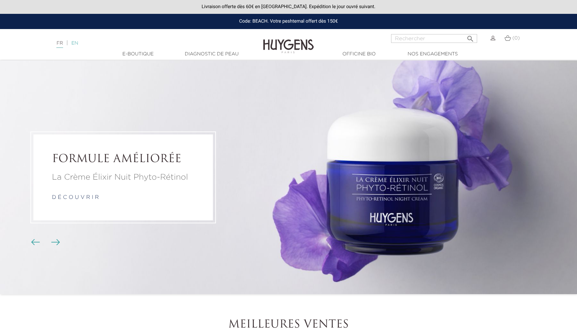
click at [78, 41] on link "EN" at bounding box center [74, 43] width 7 height 5
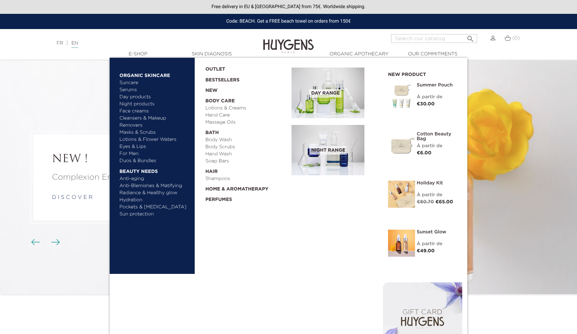
click at [131, 200] on link "Hydration" at bounding box center [154, 199] width 71 height 7
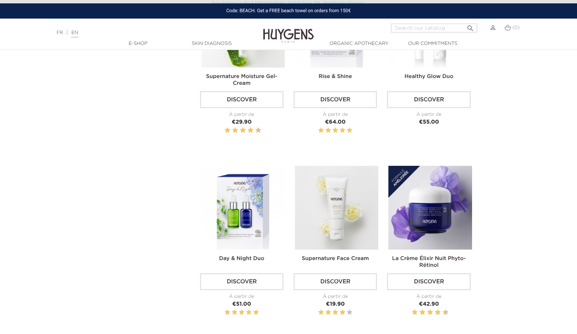
scroll to position [551, 0]
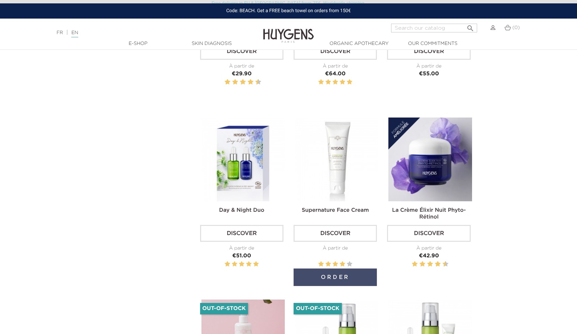
click at [338, 268] on button "Order" at bounding box center [335, 277] width 83 height 18
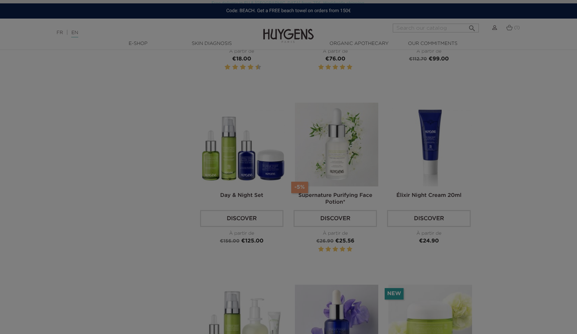
scroll to position [929, 0]
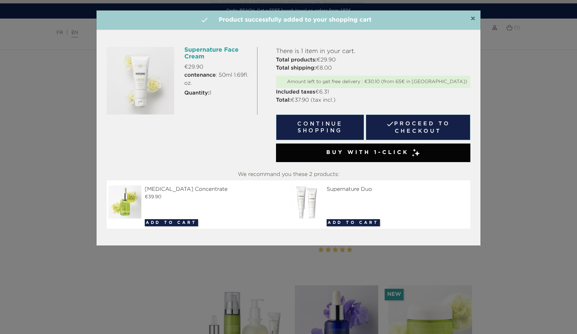
click at [475, 17] on span "×" at bounding box center [472, 19] width 5 height 8
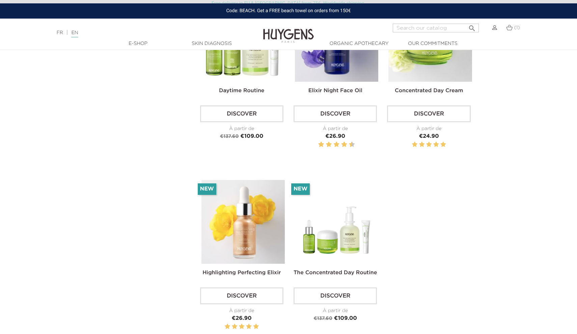
scroll to position [1264, 0]
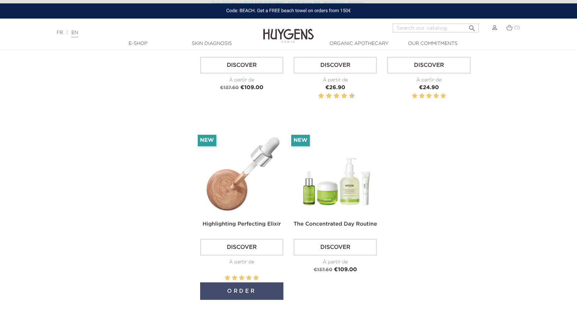
click at [238, 282] on button "Order" at bounding box center [241, 291] width 83 height 18
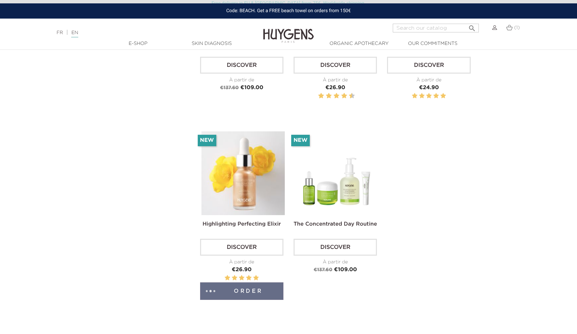
scroll to position [1260, 0]
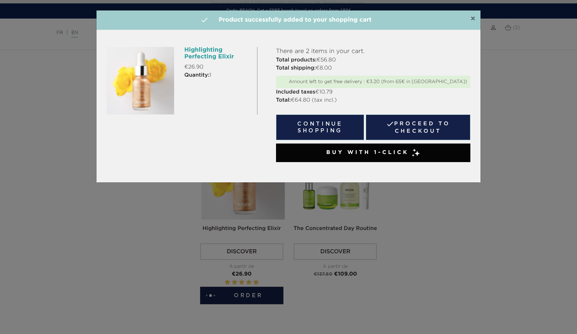
click at [471, 18] on span "×" at bounding box center [472, 19] width 5 height 8
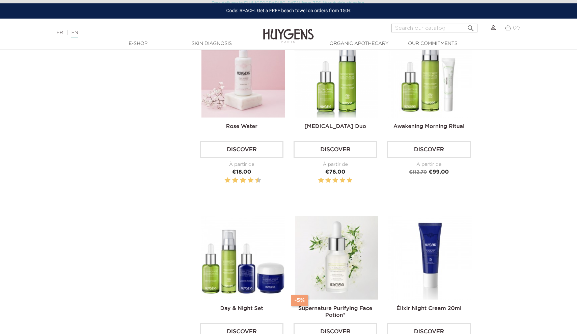
scroll to position [870, 0]
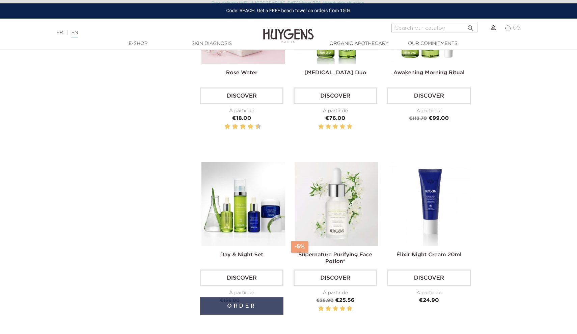
click at [247, 299] on button "Order" at bounding box center [241, 306] width 83 height 18
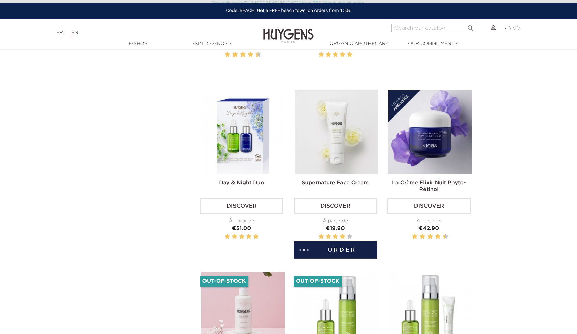
scroll to position [489, 0]
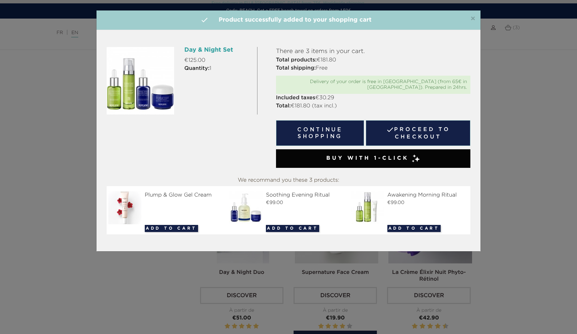
click at [476, 20] on div "×  Product successfully added to your shopping cart" at bounding box center [289, 20] width 384 height 20
click at [475, 18] on span "×" at bounding box center [472, 19] width 5 height 8
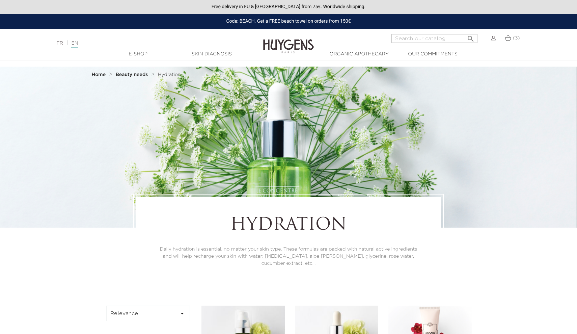
scroll to position [0, 0]
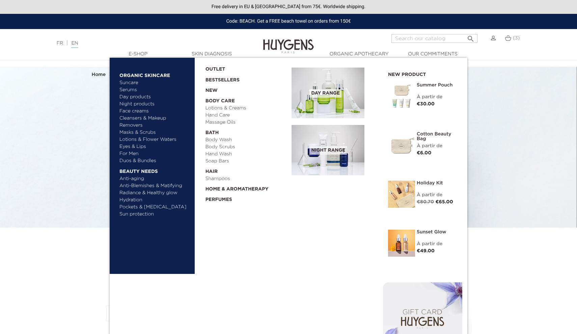
click at [132, 155] on link "For Men" at bounding box center [154, 153] width 71 height 7
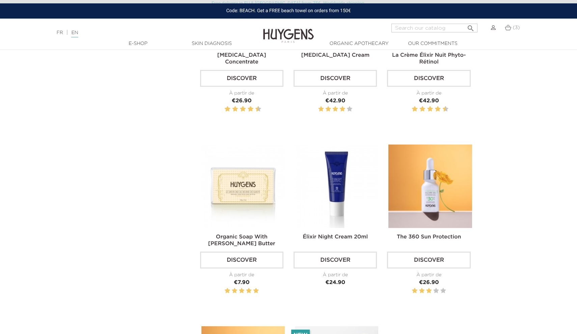
scroll to position [712, 0]
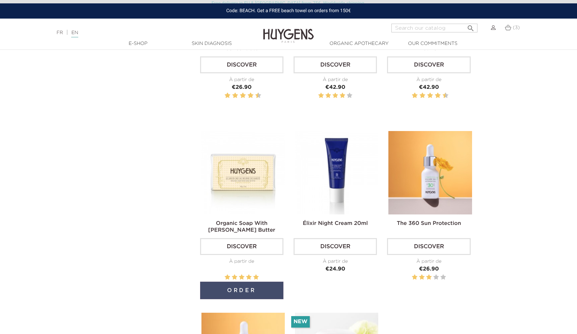
click at [240, 286] on button "Order" at bounding box center [241, 290] width 83 height 18
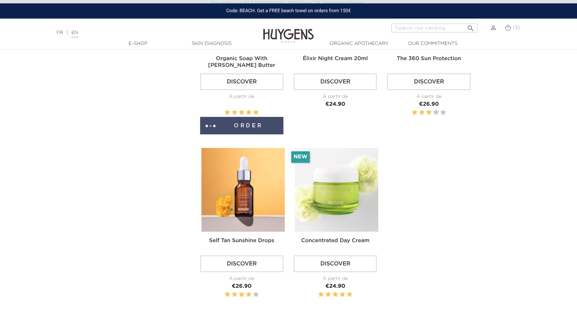
scroll to position [957, 0]
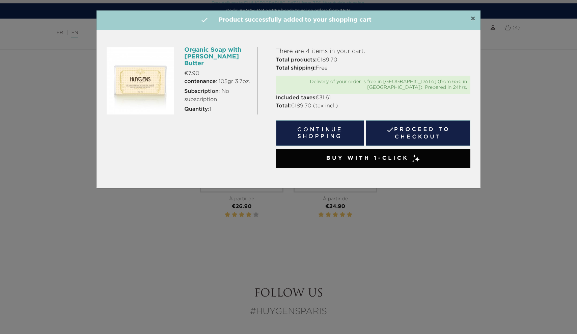
click at [471, 20] on span "×" at bounding box center [472, 19] width 5 height 8
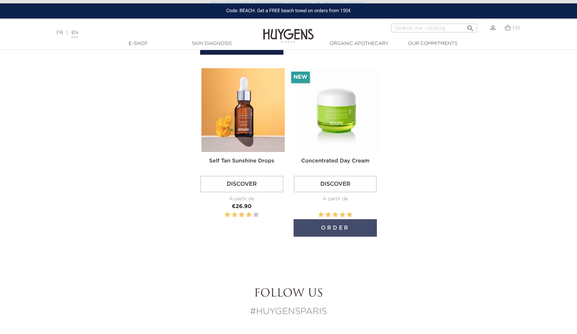
click at [328, 225] on button "Order" at bounding box center [335, 228] width 83 height 18
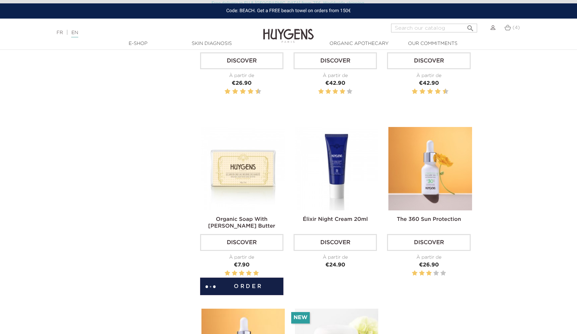
scroll to position [659, 0]
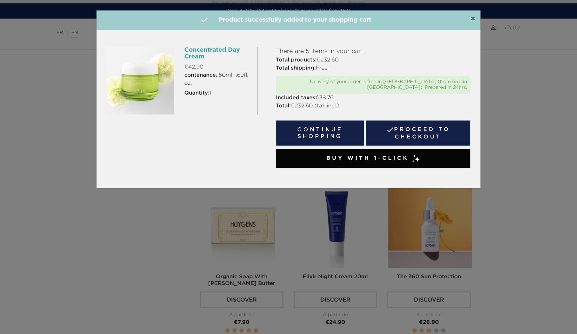
click at [472, 15] on span "×" at bounding box center [472, 19] width 5 height 8
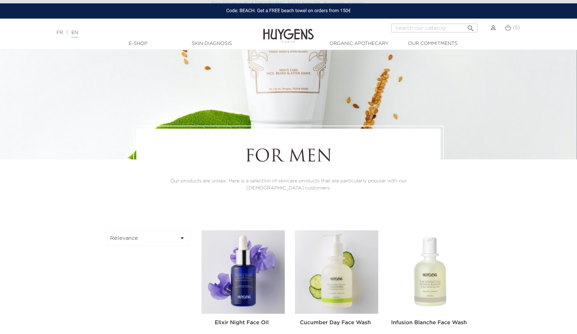
scroll to position [11, 0]
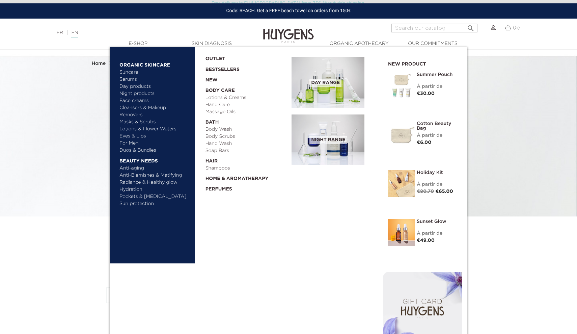
click at [127, 131] on link "Lotions & Flower Waters" at bounding box center [154, 129] width 71 height 7
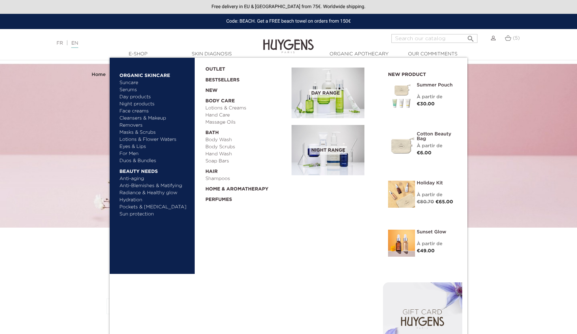
click at [129, 132] on link "Masks & Scrubs" at bounding box center [154, 132] width 71 height 7
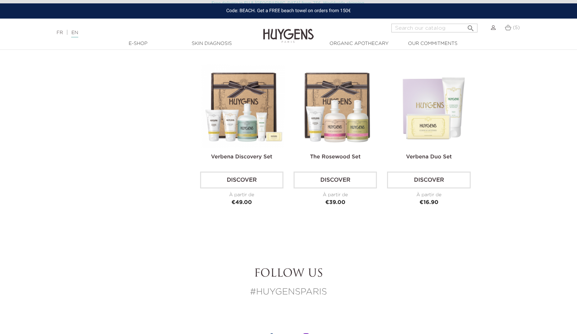
scroll to position [431, 0]
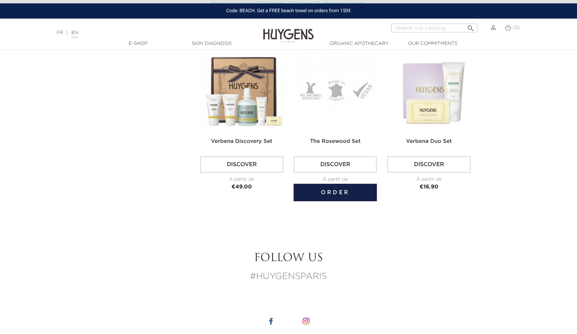
click at [342, 169] on link "Discover" at bounding box center [335, 164] width 83 height 17
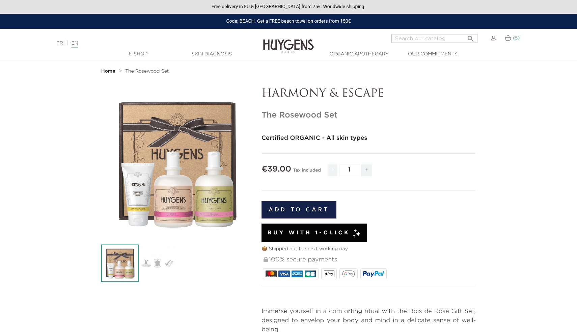
click at [509, 39] on img at bounding box center [508, 38] width 6 height 6
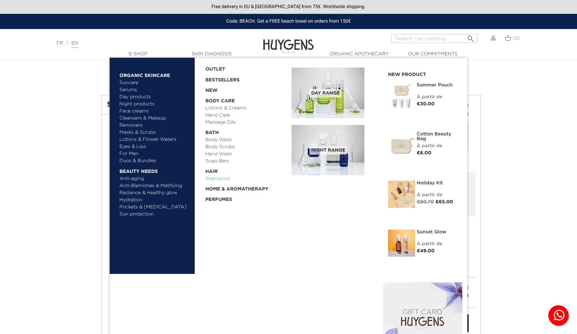
click at [215, 181] on link "Shampoos" at bounding box center [246, 178] width 82 height 7
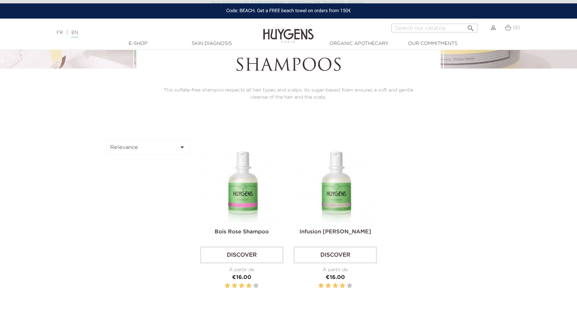
scroll to position [174, 0]
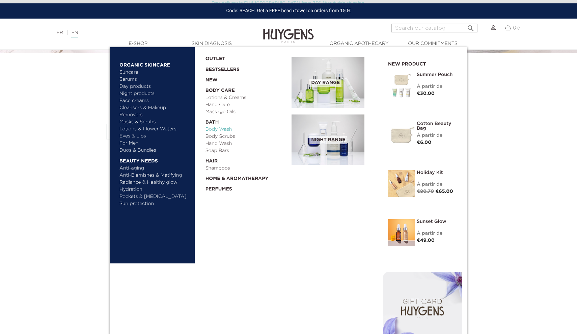
click at [233, 129] on link "Body Wash" at bounding box center [246, 129] width 82 height 7
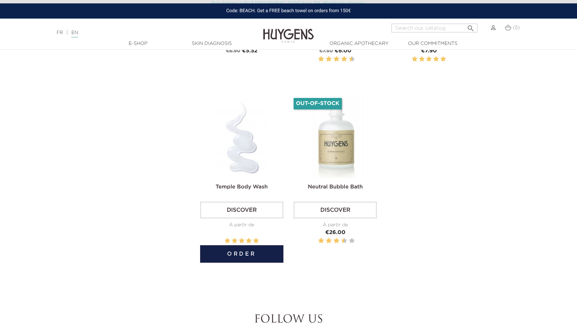
scroll to position [385, 0]
click at [245, 249] on button "Order" at bounding box center [241, 254] width 83 height 18
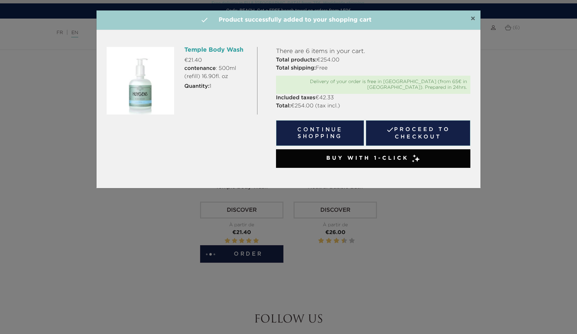
click at [472, 21] on span "×" at bounding box center [472, 19] width 5 height 8
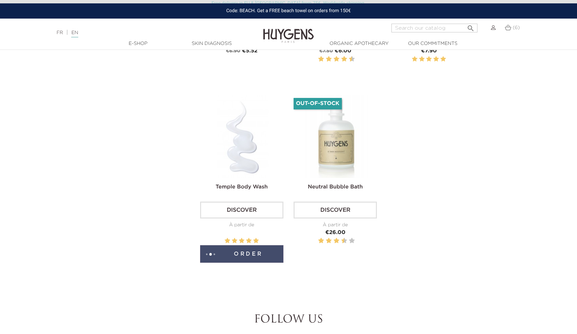
click at [231, 252] on button "Order" at bounding box center [241, 254] width 83 height 18
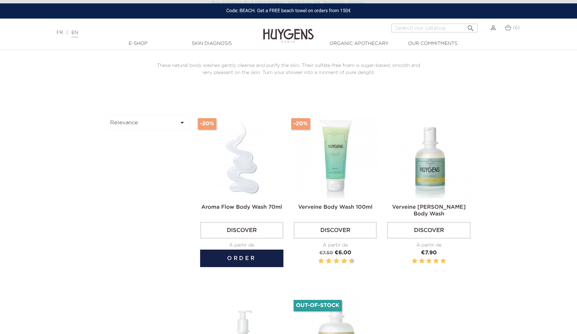
scroll to position [184, 0]
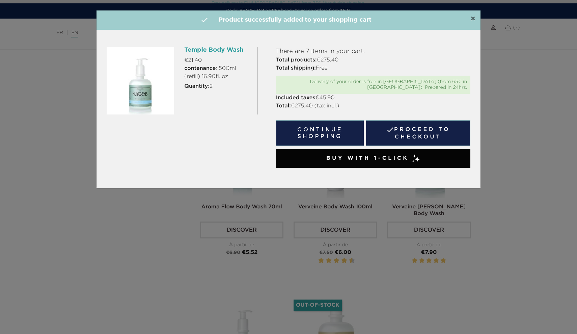
click at [472, 20] on span "×" at bounding box center [472, 19] width 5 height 8
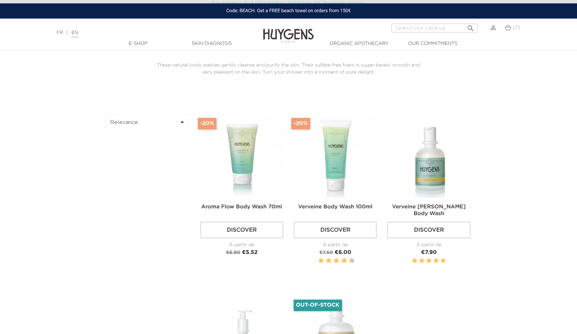
click at [512, 31] on div "(7)" at bounding box center [512, 28] width 15 height 8
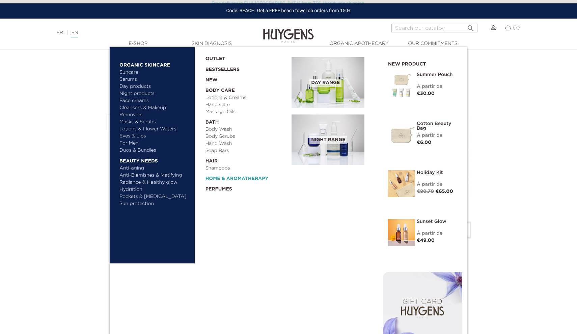
click at [218, 177] on link "  Home & Aromatherapy" at bounding box center [246, 177] width 82 height 10
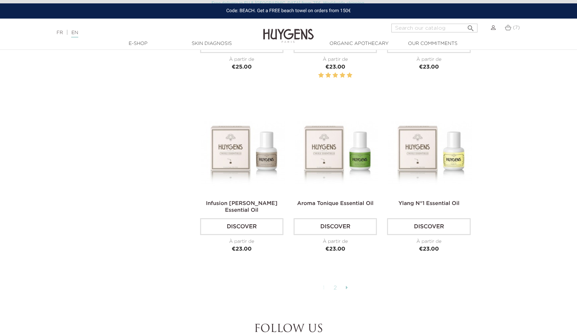
scroll to position [1700, 0]
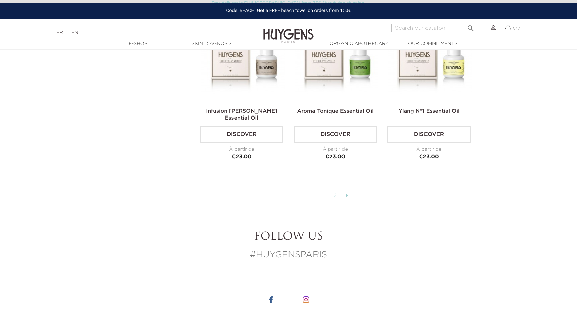
click at [336, 197] on link "2" at bounding box center [335, 195] width 10 height 11
click at [335, 194] on link "2" at bounding box center [335, 195] width 10 height 11
click at [346, 196] on icon at bounding box center [347, 194] width 2 height 5
click at [335, 196] on link "2" at bounding box center [335, 195] width 10 height 11
click at [346, 194] on icon at bounding box center [347, 194] width 2 height 5
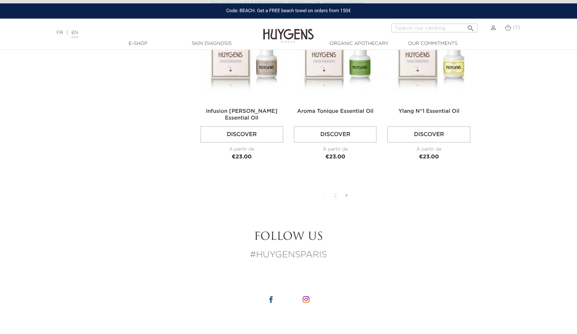
scroll to position [1451, 0]
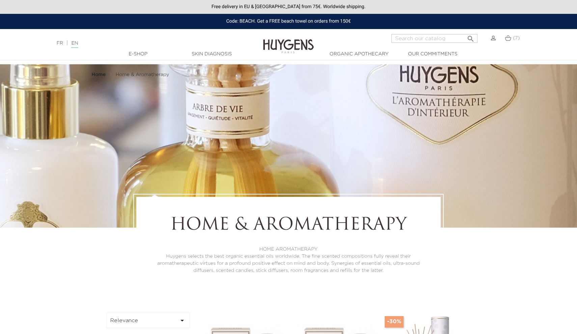
scroll to position [1451, 0]
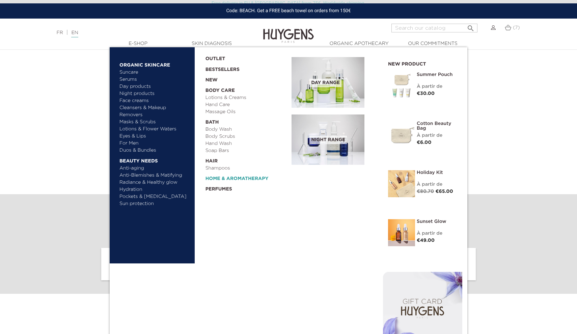
click at [224, 177] on link "  Home & Aromatherapy" at bounding box center [246, 177] width 82 height 10
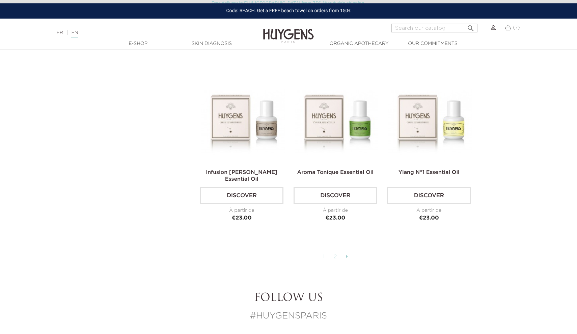
scroll to position [1759, 0]
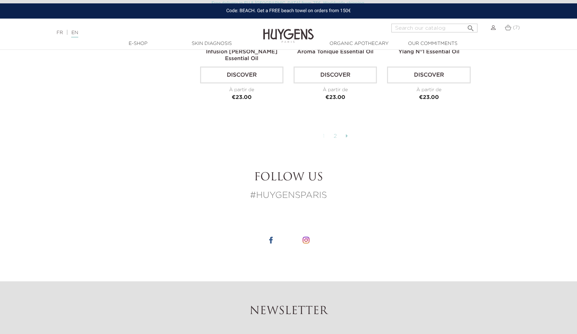
click at [337, 133] on link "2" at bounding box center [335, 136] width 10 height 11
click at [348, 136] on icon at bounding box center [347, 135] width 2 height 5
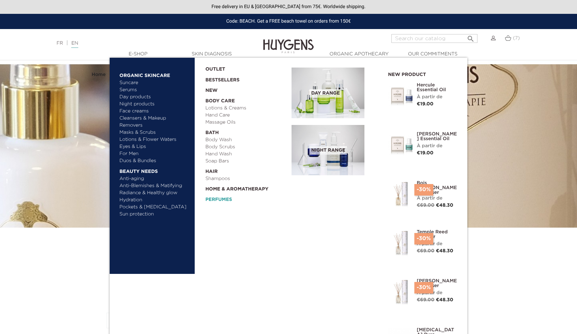
click at [221, 202] on link "Perfumes" at bounding box center [246, 198] width 82 height 10
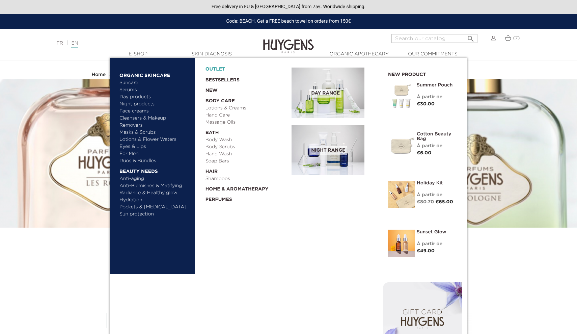
click at [219, 67] on link "OUTLET" at bounding box center [243, 67] width 76 height 10
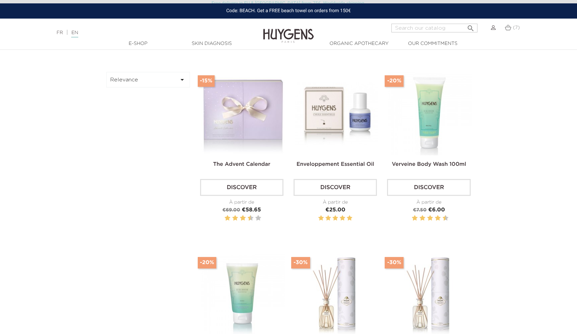
scroll to position [227, 0]
click at [515, 28] on span "(7)" at bounding box center [516, 27] width 7 height 5
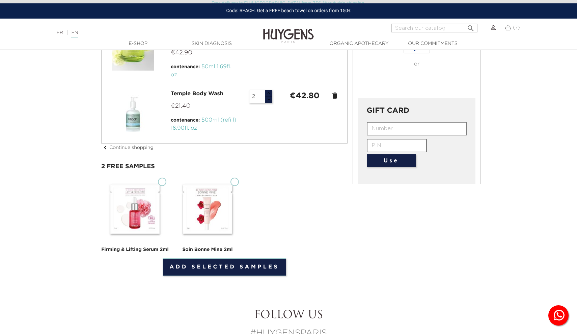
scroll to position [335, 0]
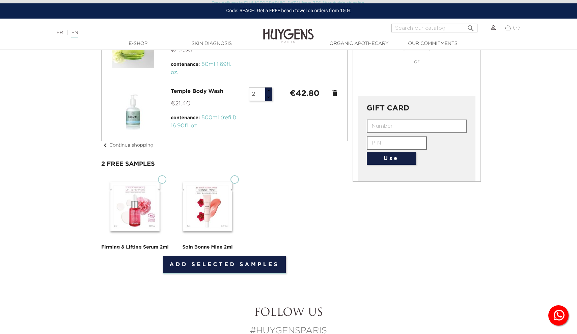
click at [163, 176] on input "Firming & Lifting Serum 2ml" at bounding box center [162, 179] width 8 height 8
click at [165, 180] on input "Firming & Lifting Serum 2ml" at bounding box center [162, 179] width 8 height 8
checkbox input "false"
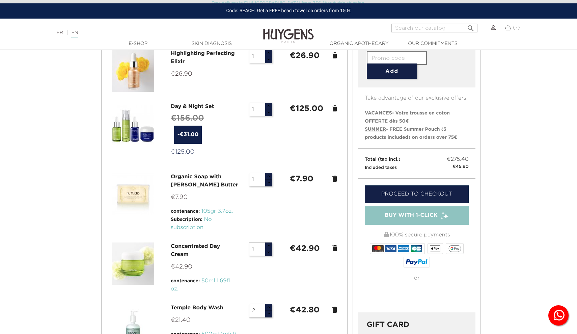
scroll to position [120, 0]
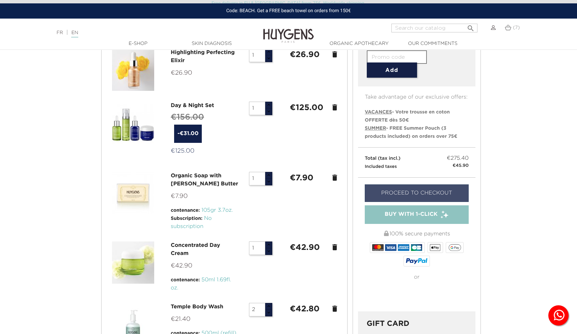
click at [412, 184] on link "Proceed to checkout" at bounding box center [417, 193] width 104 height 18
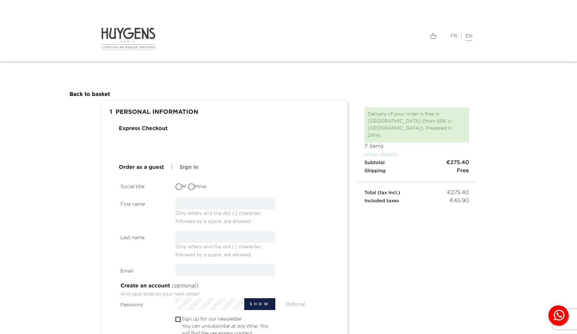
click at [178, 136] on div "Express Checkout Order as a guest | Sign in Social title M Mme First name Only …" at bounding box center [224, 278] width 236 height 306
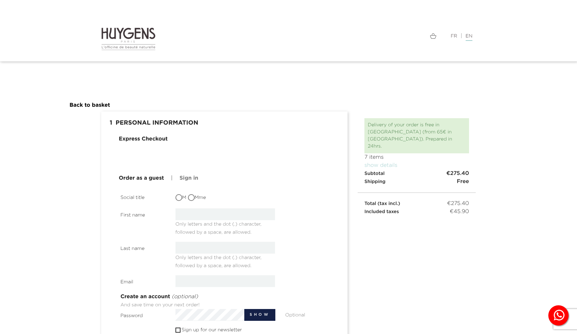
click at [181, 198] on input "M" at bounding box center [179, 198] width 7 height 7
radio input "true"
click at [186, 219] on span "Only letters and the dot (.) character, followed by a space, are allowed." at bounding box center [218, 227] width 86 height 16
type input "Ewout"
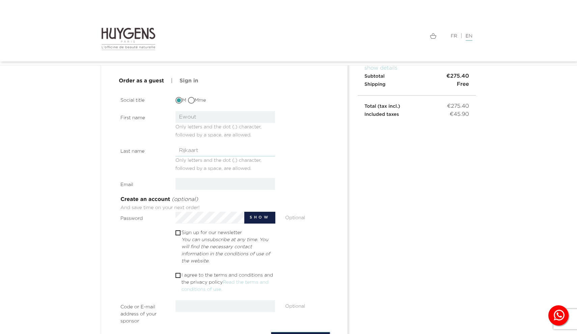
scroll to position [83, 0]
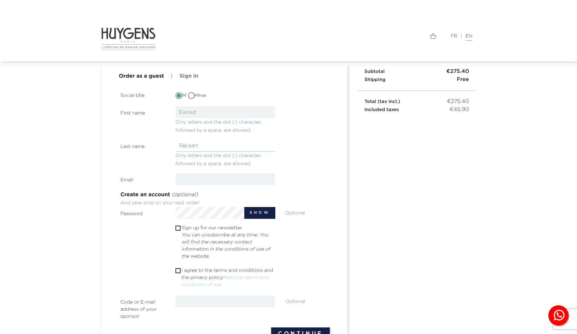
type input "Rijkaart"
type input "ewoutrijkaart@me.com"
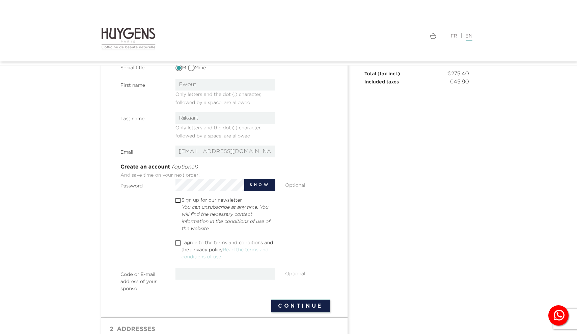
click at [177, 244] on input "checkbox" at bounding box center [177, 243] width 4 height 4
checkbox input "true"
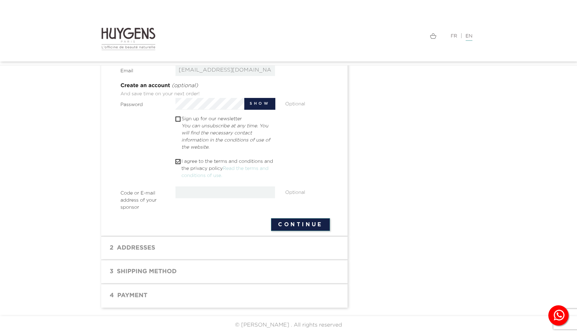
scroll to position [192, 0]
click at [312, 222] on button "Continue" at bounding box center [300, 224] width 59 height 13
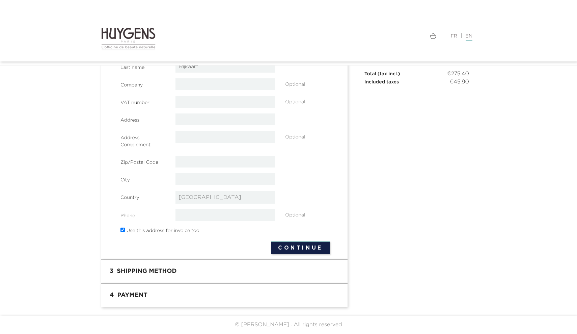
scroll to position [111, 0]
select select "13"
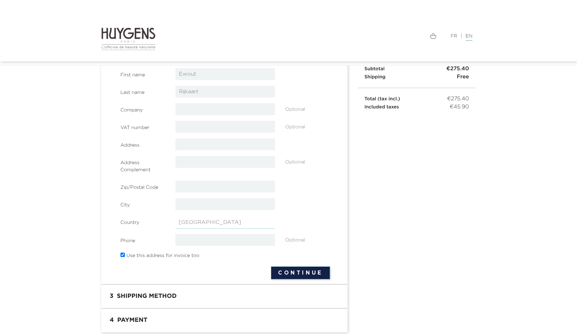
select select "13"
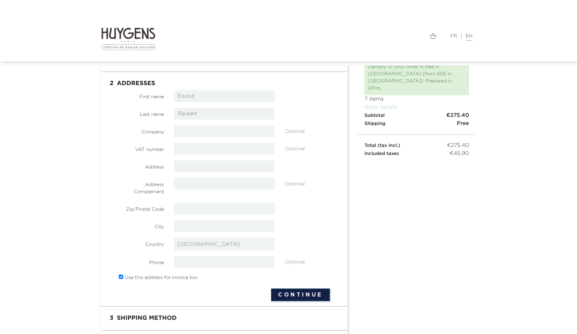
scroll to position [38, 0]
type input "Middenstraat 2"
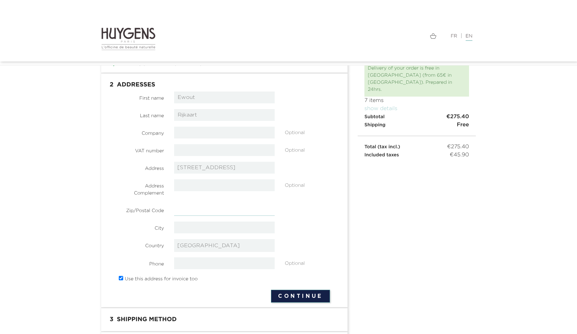
type input "4"
type input "4156 AH"
type input "Rumpt"
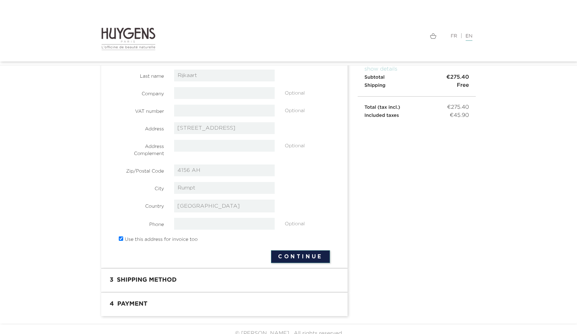
scroll to position [78, 0]
click at [295, 256] on button "Continue" at bounding box center [300, 256] width 59 height 13
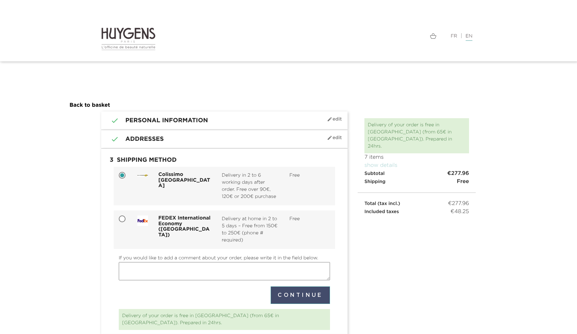
click at [302, 292] on button "Continue" at bounding box center [300, 295] width 59 height 18
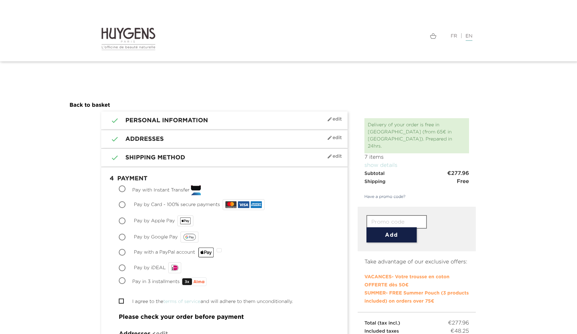
click at [120, 222] on input "Pay by Apple Pay" at bounding box center [122, 221] width 7 height 7
radio input "true"
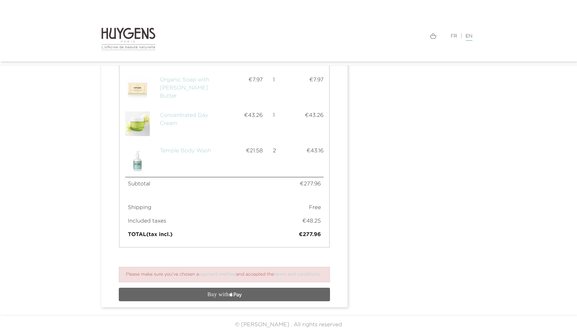
scroll to position [522, 0]
click at [160, 295] on span "text { fill: #FFF; font-family: -apple-system; font-size: 15px; font-weight: 50…" at bounding box center [224, 294] width 211 height 10
click at [186, 294] on icon "text { fill: #FFF; font-family: -apple-system; font-size: 15px; font-weight: 50…" at bounding box center [225, 294] width 106 height 10
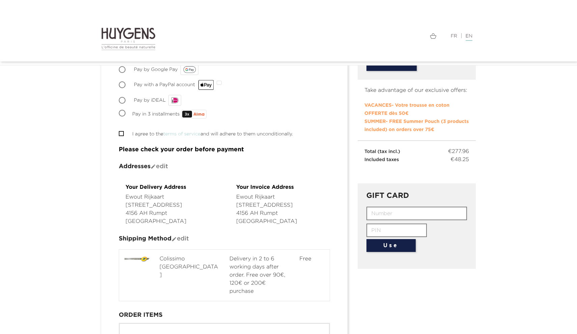
scroll to position [3, 0]
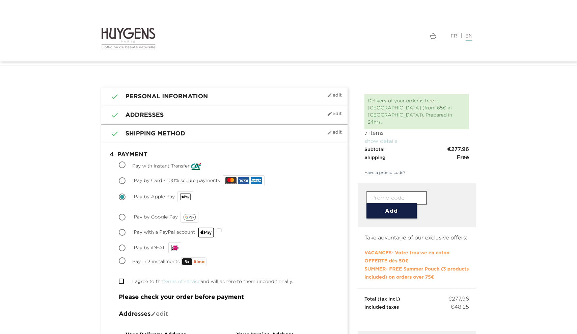
click at [120, 280] on input "I agree to the terms of service and will adhere to them unconditionally." at bounding box center [121, 281] width 4 height 4
checkbox input "true"
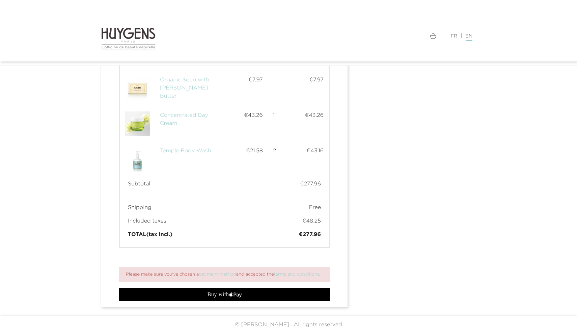
scroll to position [522, 0]
click at [200, 292] on icon "text { fill: #FFF; font-family: -apple-system; font-size: 15px; font-weight: 50…" at bounding box center [225, 294] width 106 height 10
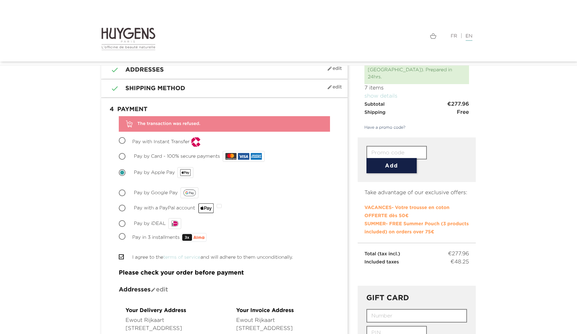
scroll to position [51, 0]
click at [121, 223] on input "Pay by iDEAL" at bounding box center [122, 223] width 7 height 7
radio input "true"
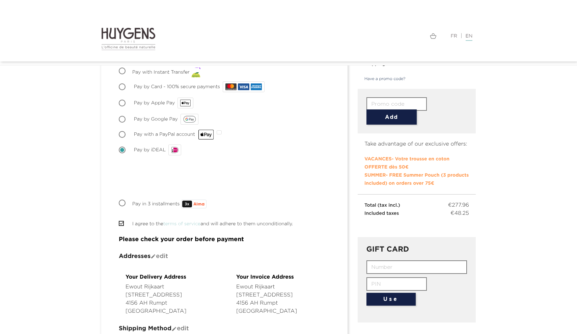
scroll to position [100, 0]
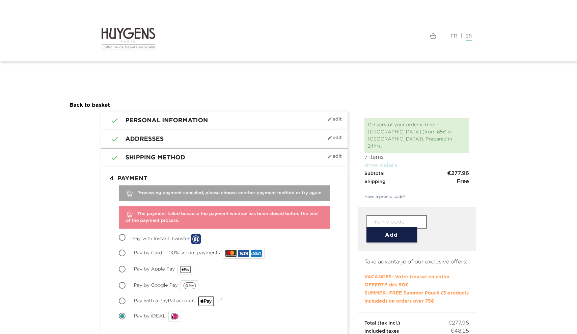
scroll to position [0, 0]
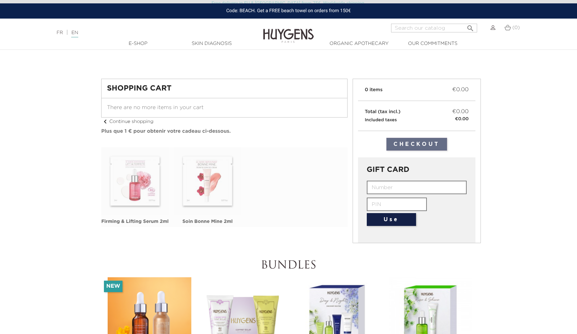
scroll to position [8, 0]
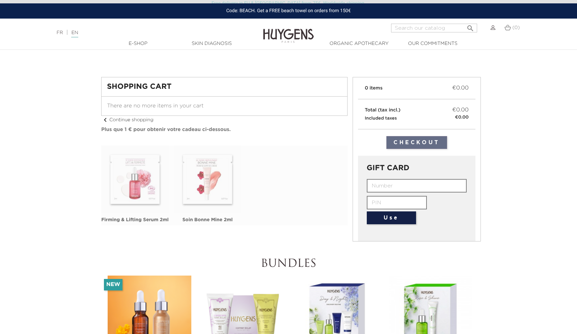
click at [543, 3] on div "Free delivery in EU & [GEOGRAPHIC_DATA] from 75€. Worldwide shipping." at bounding box center [288, 1] width 577 height 3
